Goal: Check status: Check status

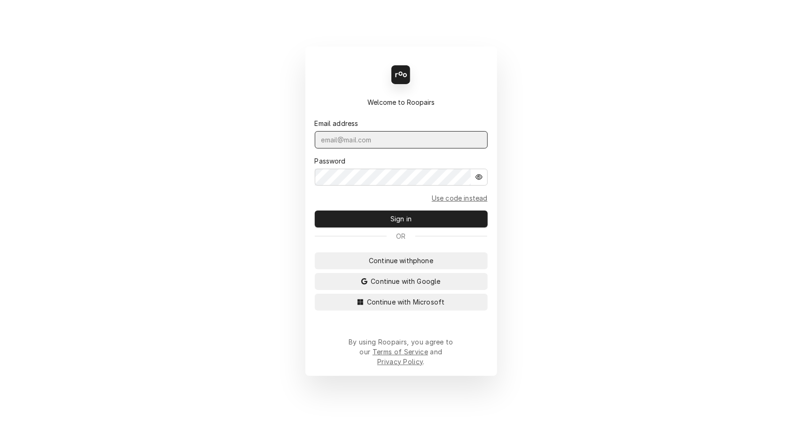
type input "leahmeadows.techsolutions@aol.com"
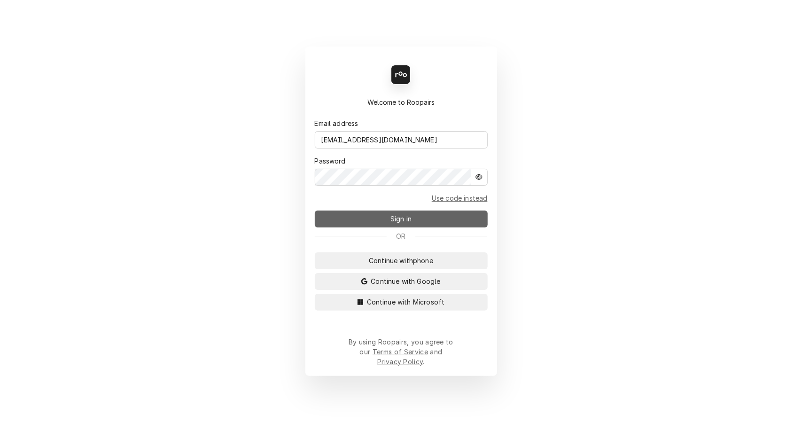
click at [406, 223] on span "Sign in" at bounding box center [401, 219] width 25 height 10
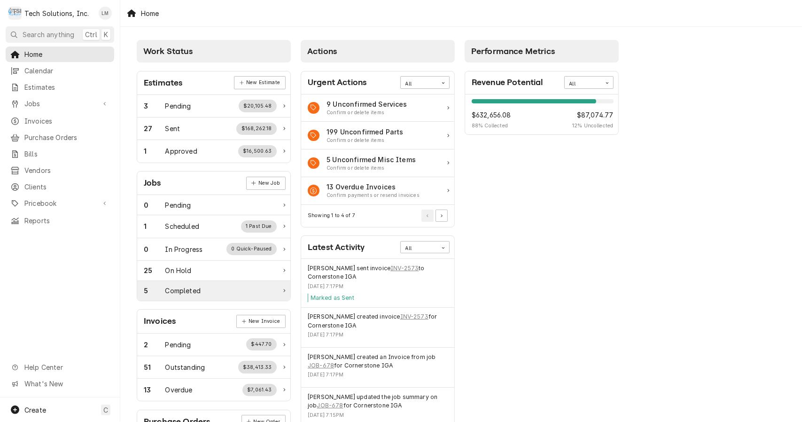
click at [202, 290] on div "5 Completed" at bounding box center [210, 291] width 133 height 10
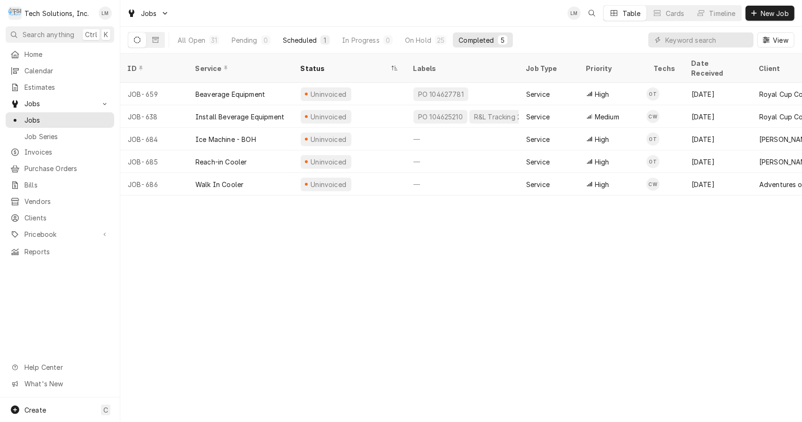
click at [309, 38] on div "Scheduled" at bounding box center [300, 40] width 34 height 10
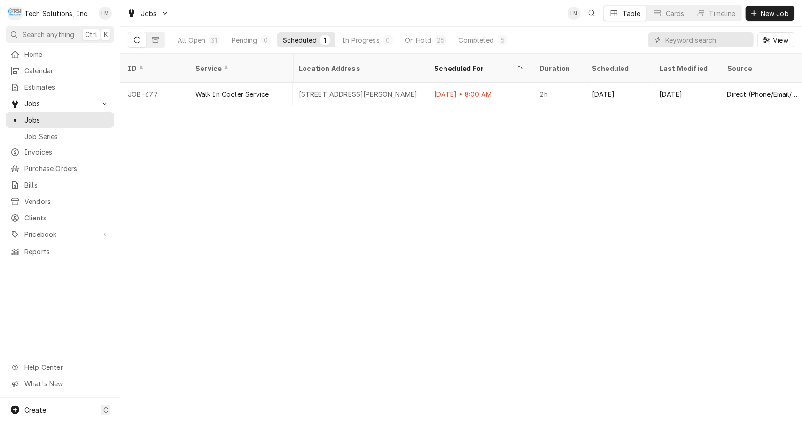
scroll to position [0, 702]
